Goal: Task Accomplishment & Management: Use online tool/utility

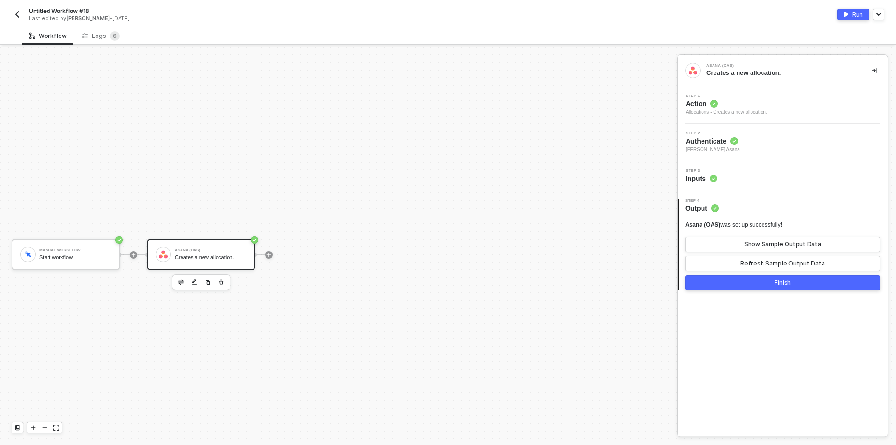
scroll to position [18, 0]
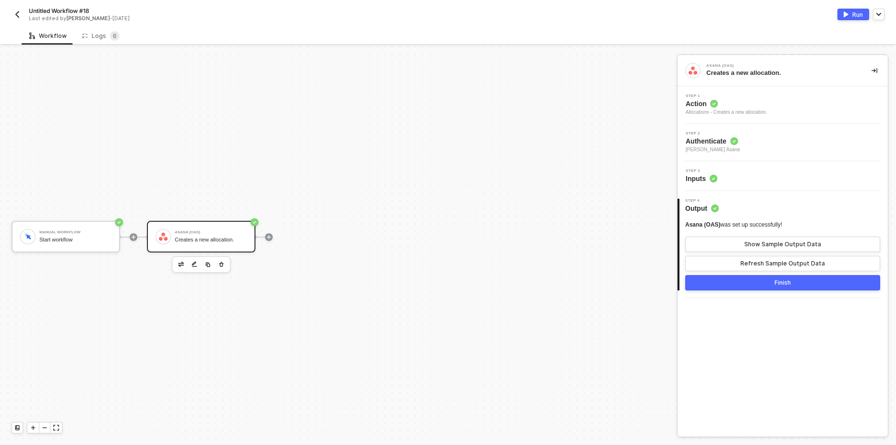
click at [15, 12] on img "button" at bounding box center [17, 15] width 8 height 8
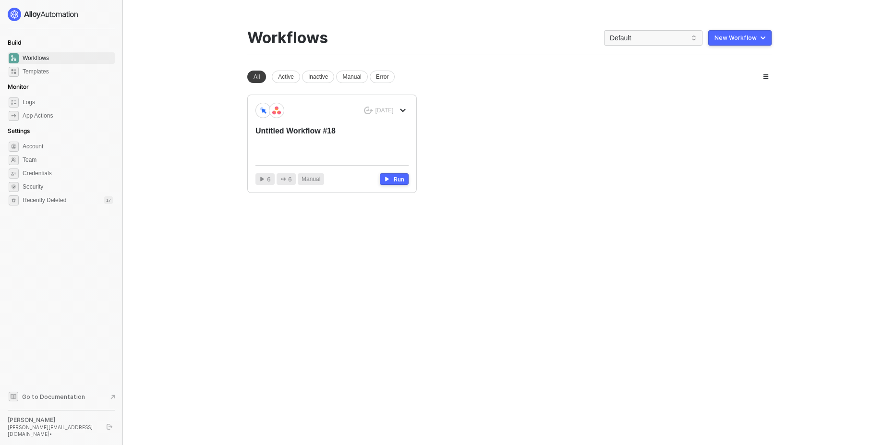
click at [745, 39] on div "New Workflow" at bounding box center [736, 38] width 42 height 8
click at [706, 86] on ul "Start From Template Start From Scratch" at bounding box center [719, 67] width 105 height 39
click at [701, 79] on div "Start From Scratch" at bounding box center [713, 76] width 49 height 9
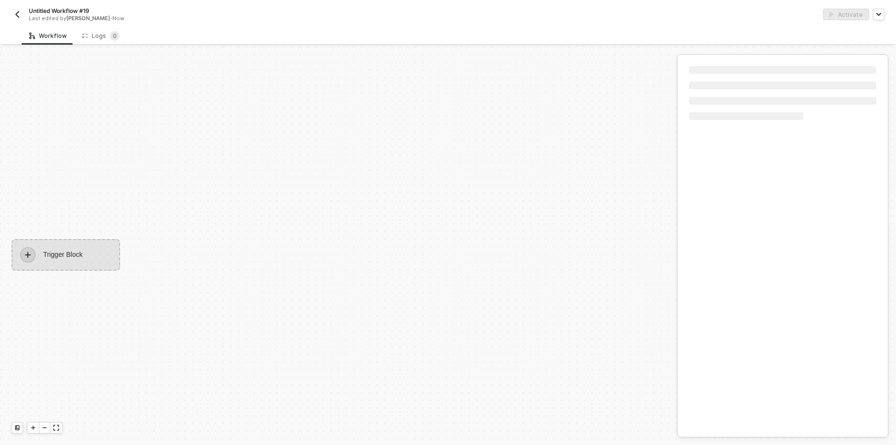
scroll to position [18, 0]
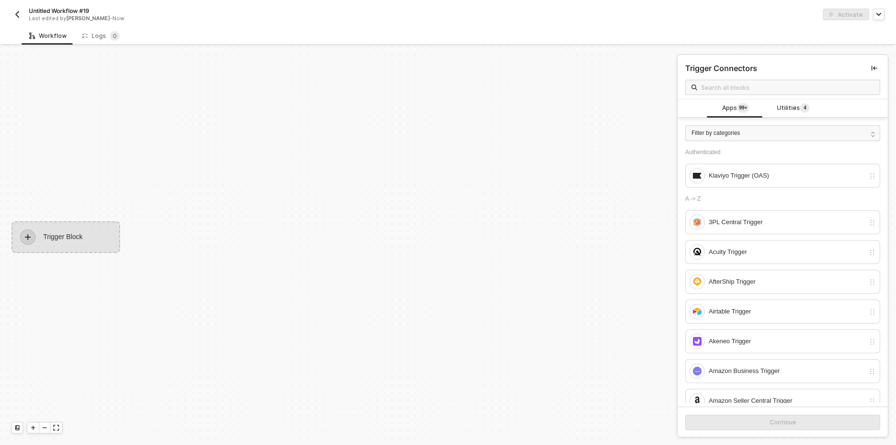
click at [795, 98] on div "Trigger Connectors" at bounding box center [783, 77] width 210 height 45
click at [792, 109] on span "Utilities 4" at bounding box center [793, 108] width 33 height 11
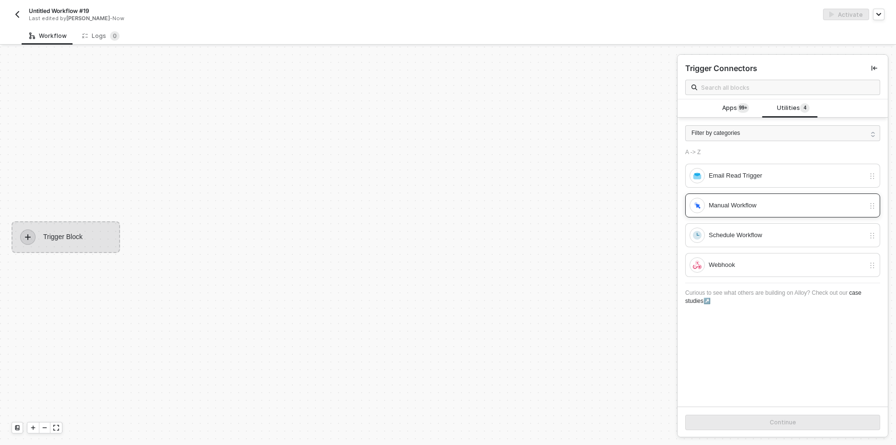
click at [710, 200] on div "Manual Workflow" at bounding box center [787, 205] width 156 height 11
click at [755, 420] on button "Continue" at bounding box center [782, 422] width 195 height 15
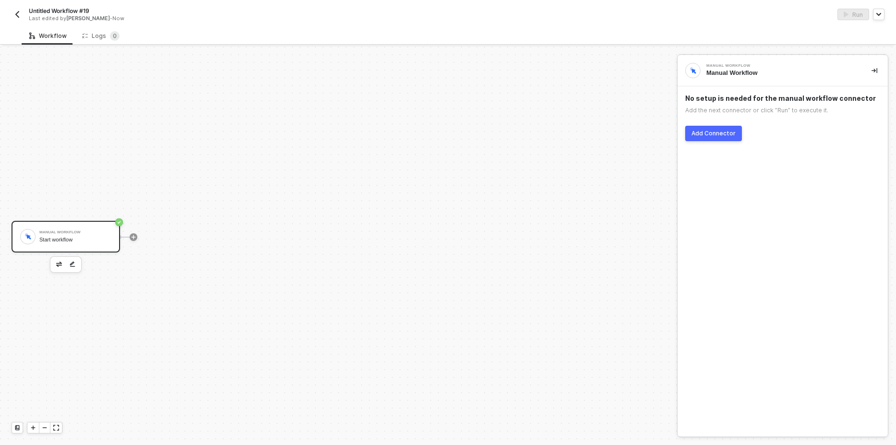
click at [713, 128] on button "Add Connector" at bounding box center [713, 133] width 57 height 15
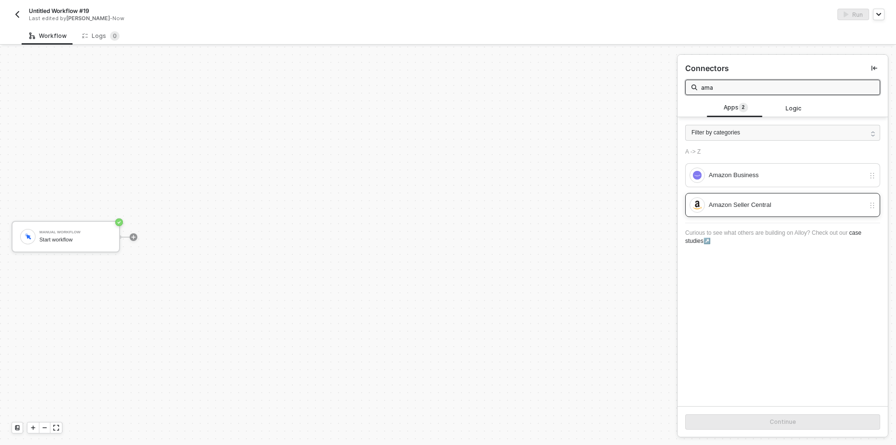
type input "ama"
click at [727, 193] on div "Amazon Seller Central" at bounding box center [782, 205] width 195 height 24
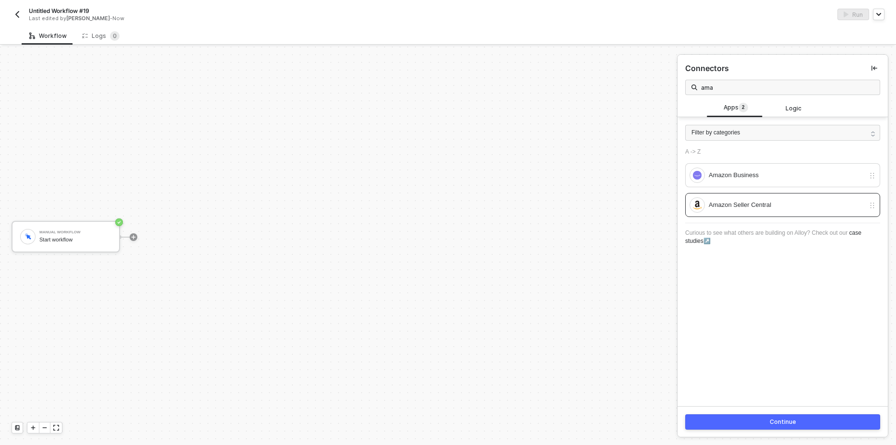
click at [752, 426] on button "Continue" at bounding box center [782, 421] width 195 height 15
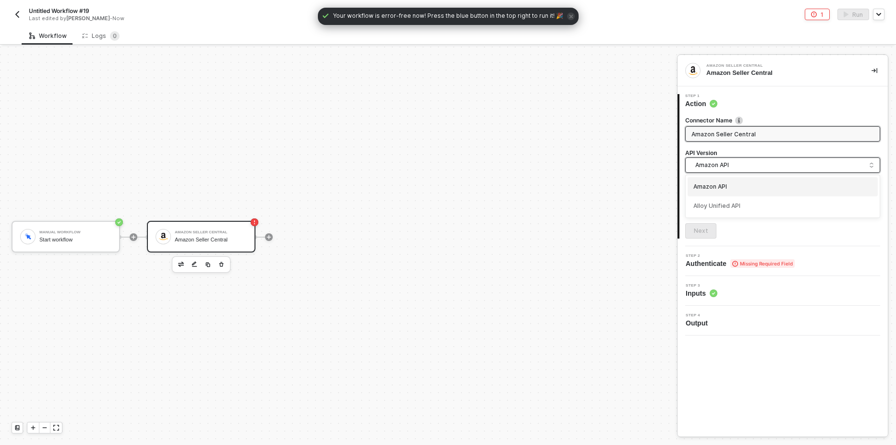
click at [716, 165] on span "Amazon API" at bounding box center [784, 165] width 179 height 11
click at [607, 169] on div "Manual Workflow Start workflow Amazon Seller Central Amazon Seller Central" at bounding box center [336, 237] width 672 height 416
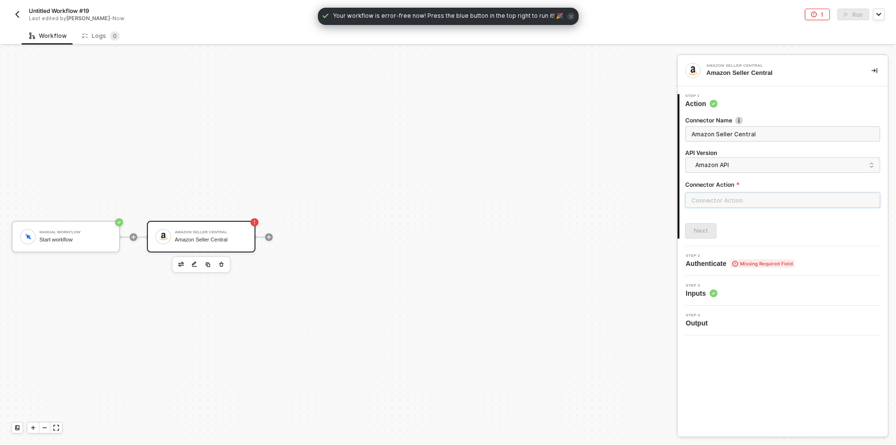
click at [712, 195] on input "text" at bounding box center [782, 200] width 195 height 15
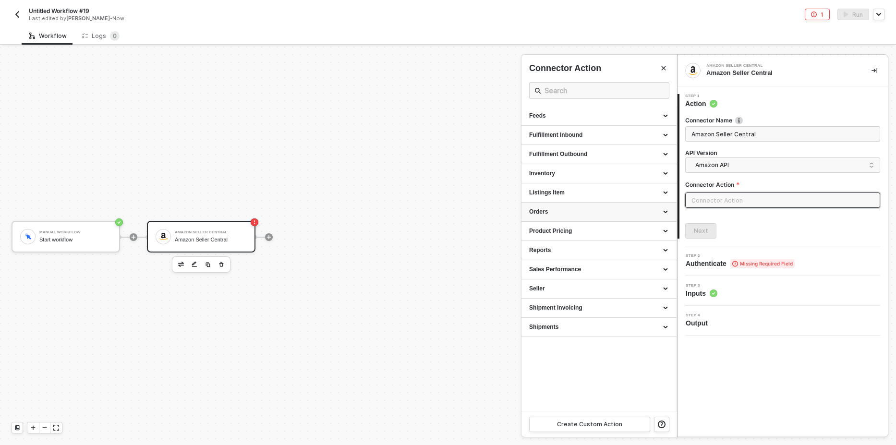
click at [584, 214] on div "Orders" at bounding box center [599, 212] width 140 height 8
click at [599, 216] on div "Orders" at bounding box center [599, 212] width 140 height 8
click at [571, 177] on div "Inventory" at bounding box center [599, 174] width 140 height 8
click at [571, 176] on div "Inventory" at bounding box center [599, 174] width 140 height 8
click at [576, 155] on div "Fulfillment Outbound" at bounding box center [599, 154] width 140 height 8
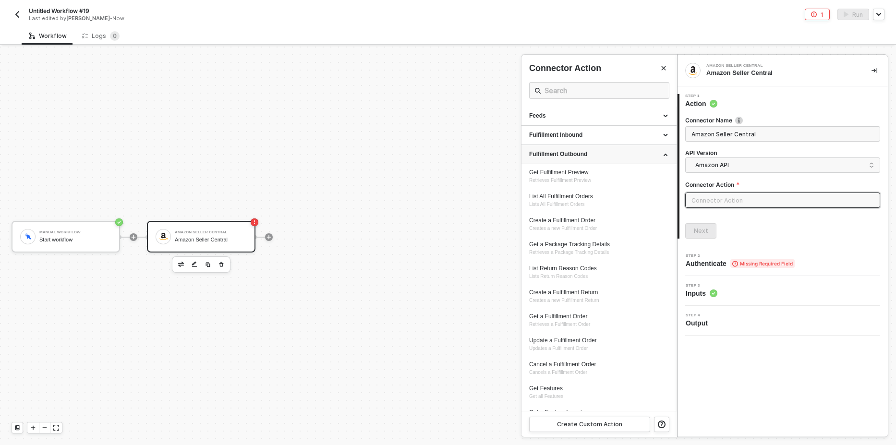
click at [577, 155] on div "Fulfillment Outbound" at bounding box center [599, 154] width 140 height 8
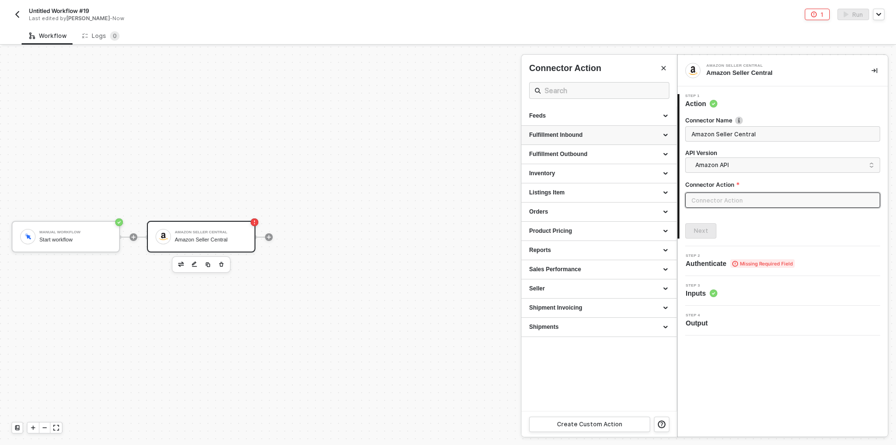
click at [573, 137] on div "Fulfillment Inbound" at bounding box center [599, 135] width 140 height 8
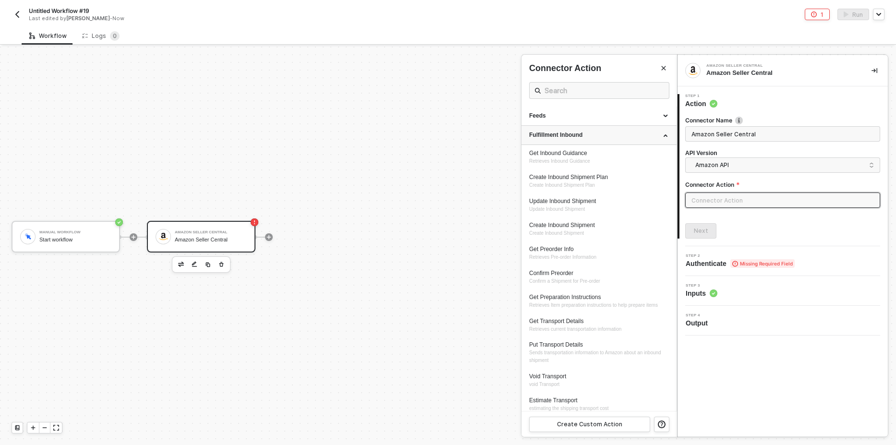
click at [573, 137] on div "Fulfillment Inbound" at bounding box center [599, 135] width 140 height 8
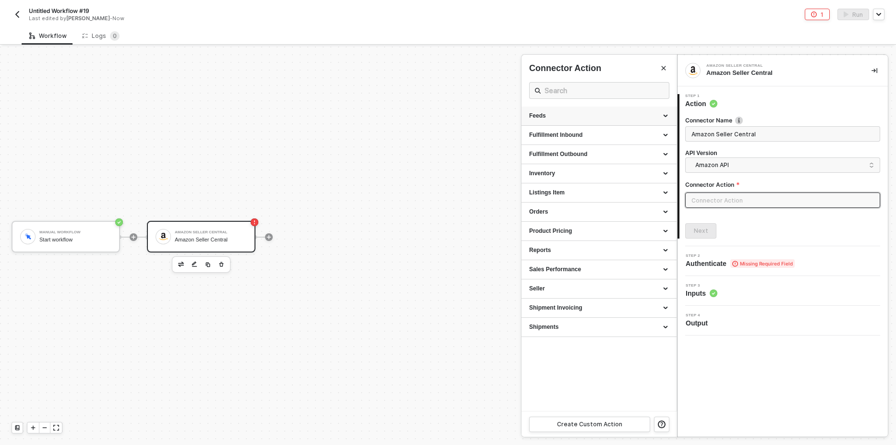
click at [576, 115] on div "Feeds" at bounding box center [599, 116] width 140 height 8
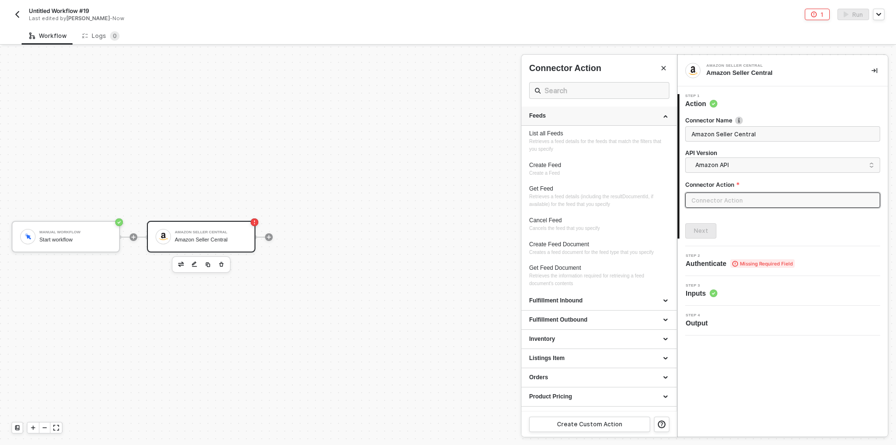
click at [576, 115] on div "Feeds" at bounding box center [599, 116] width 140 height 8
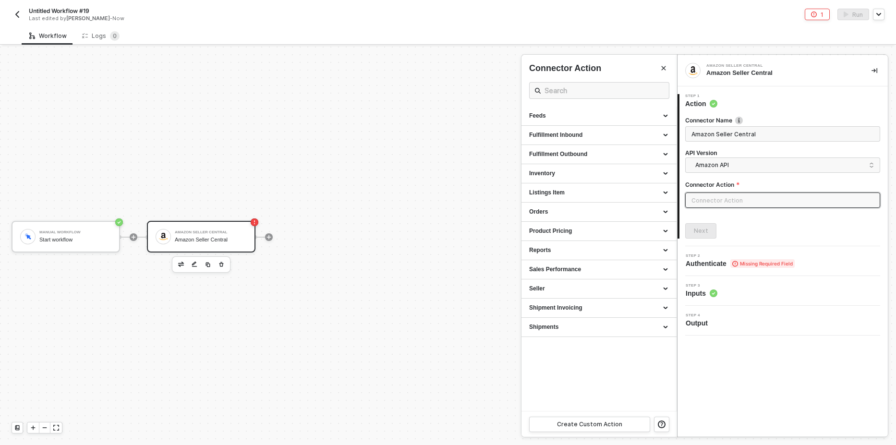
click at [451, 270] on div at bounding box center [448, 246] width 896 height 399
